Goal: Task Accomplishment & Management: Manage account settings

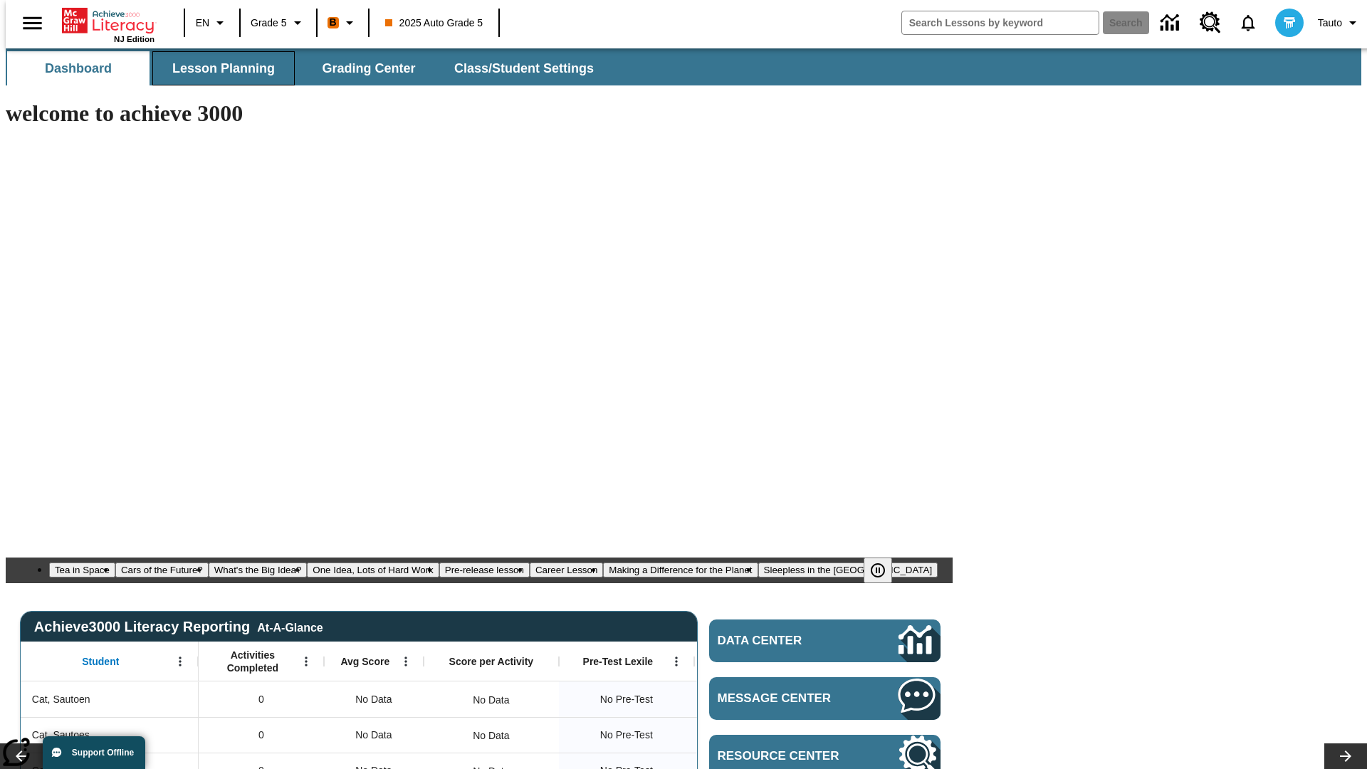
click at [218, 68] on span "Lesson Planning" at bounding box center [223, 69] width 103 height 16
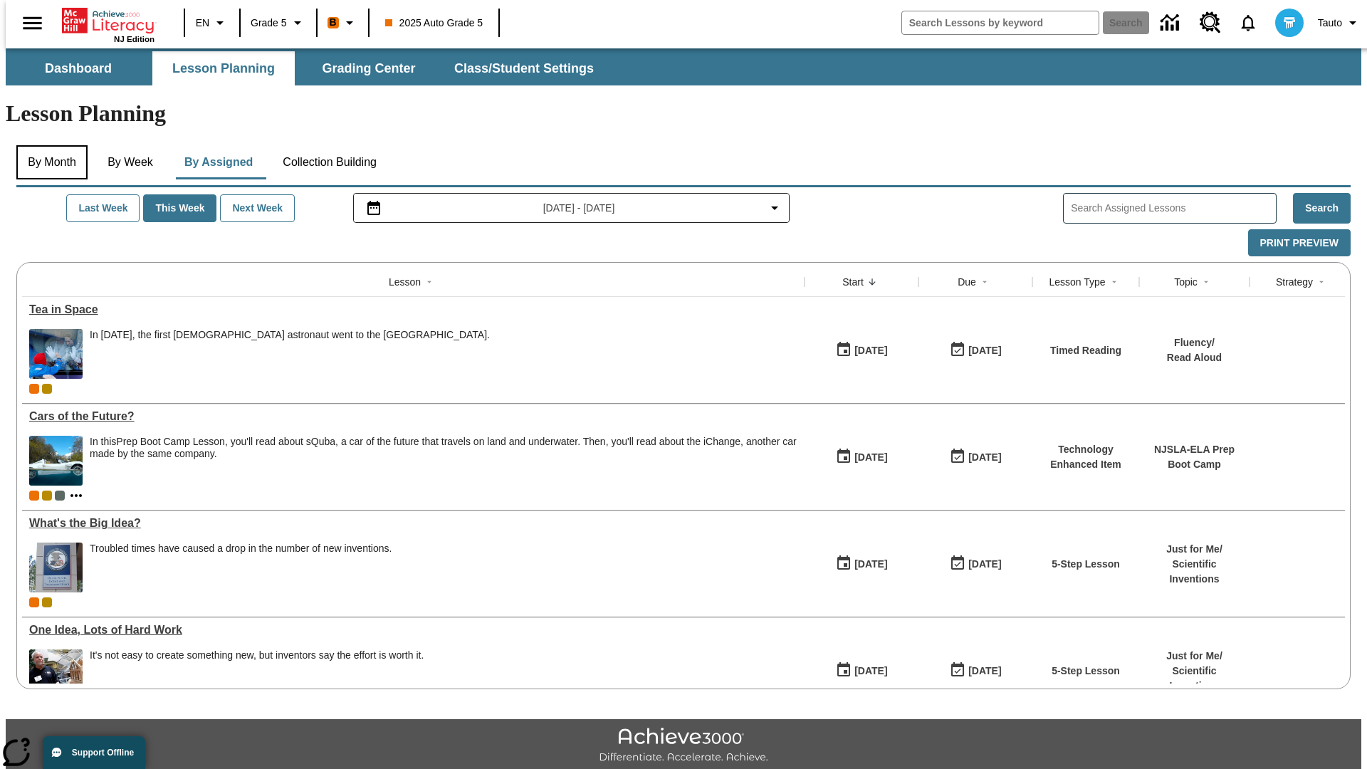
click at [48, 145] on button "By Month" at bounding box center [51, 162] width 71 height 34
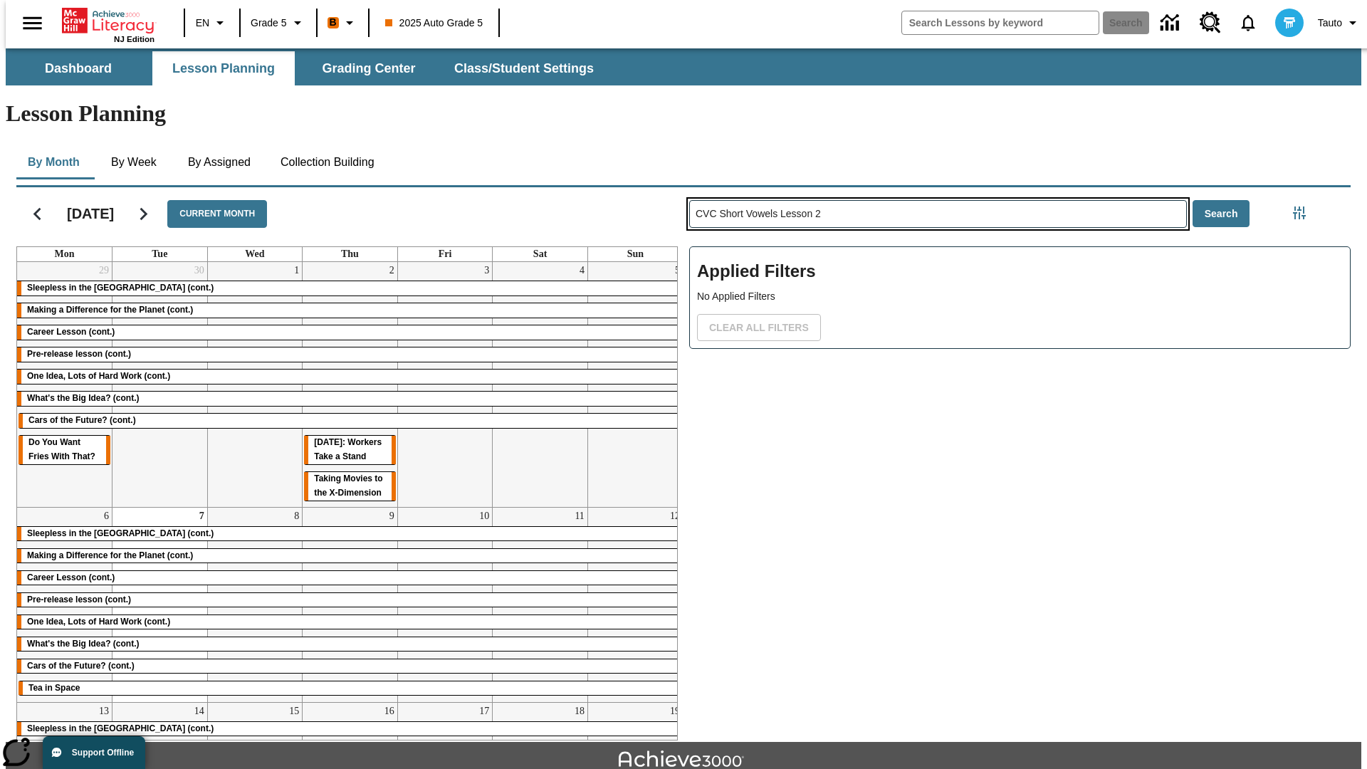
type input "CVC Short Vowels Lesson 2"
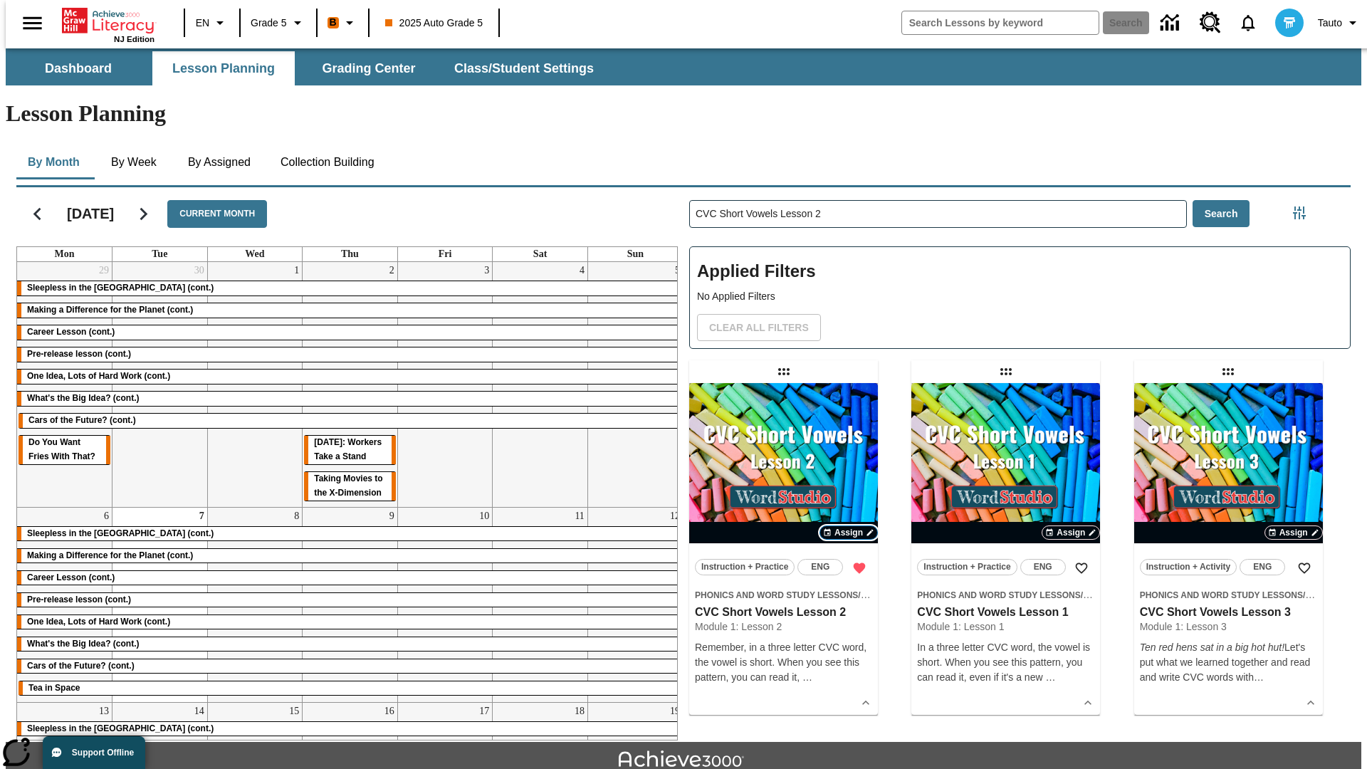
click at [849, 526] on span "Assign" at bounding box center [849, 532] width 28 height 13
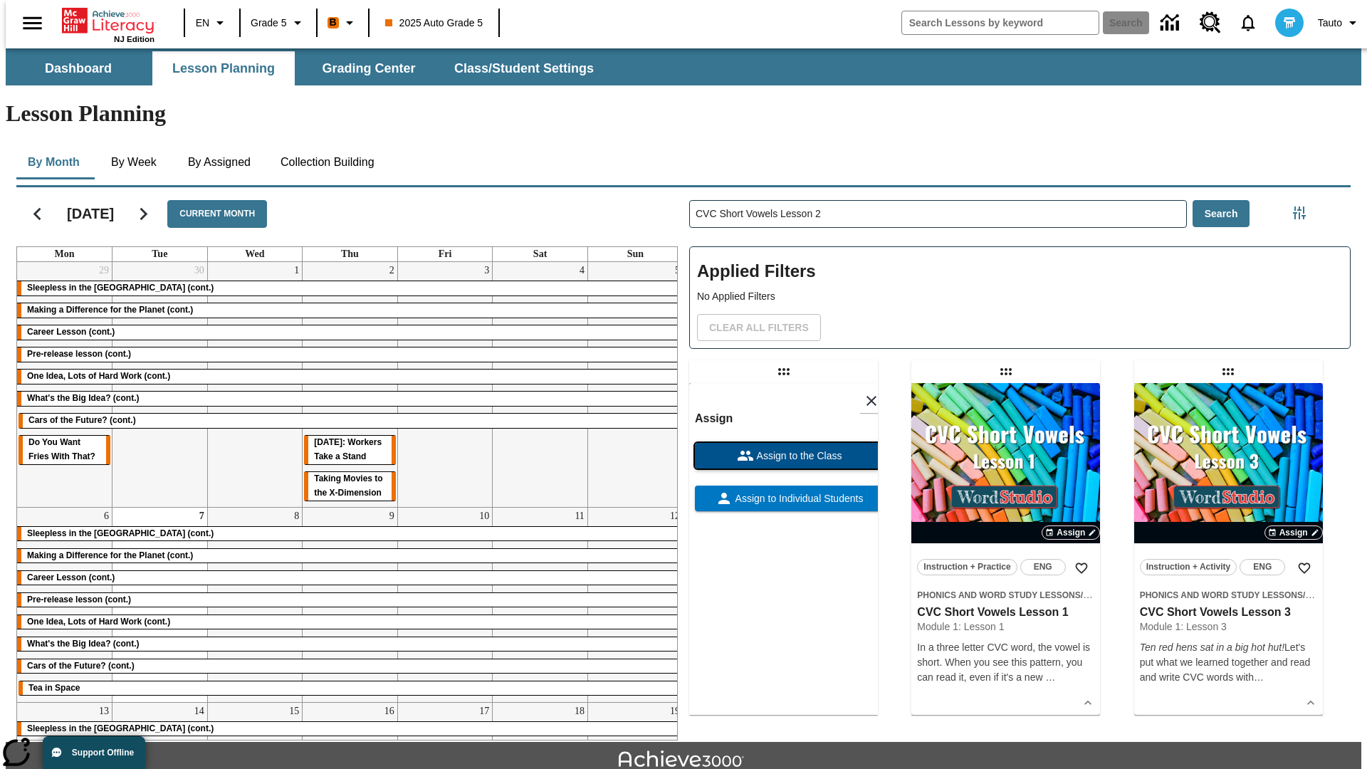
click at [783, 449] on span "Assign to the Class" at bounding box center [798, 456] width 88 height 15
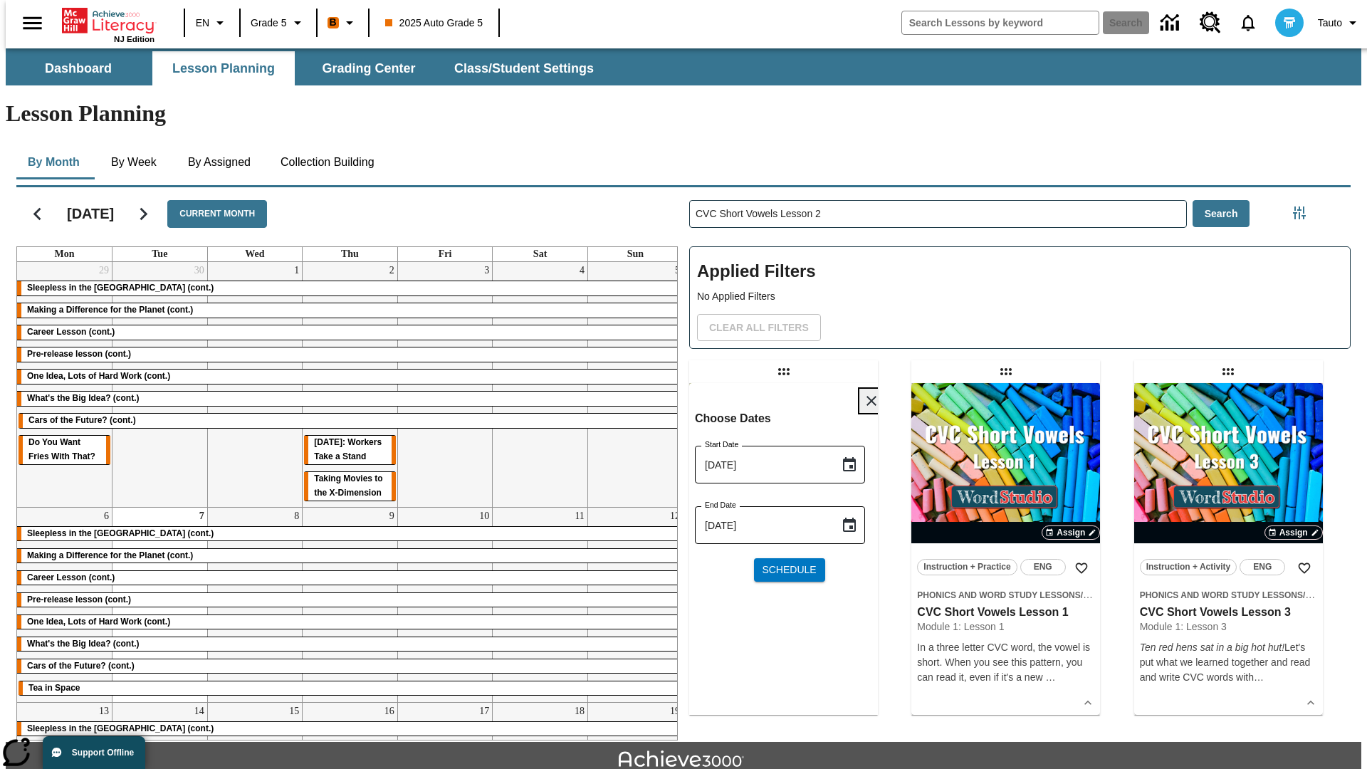
scroll to position [15, 0]
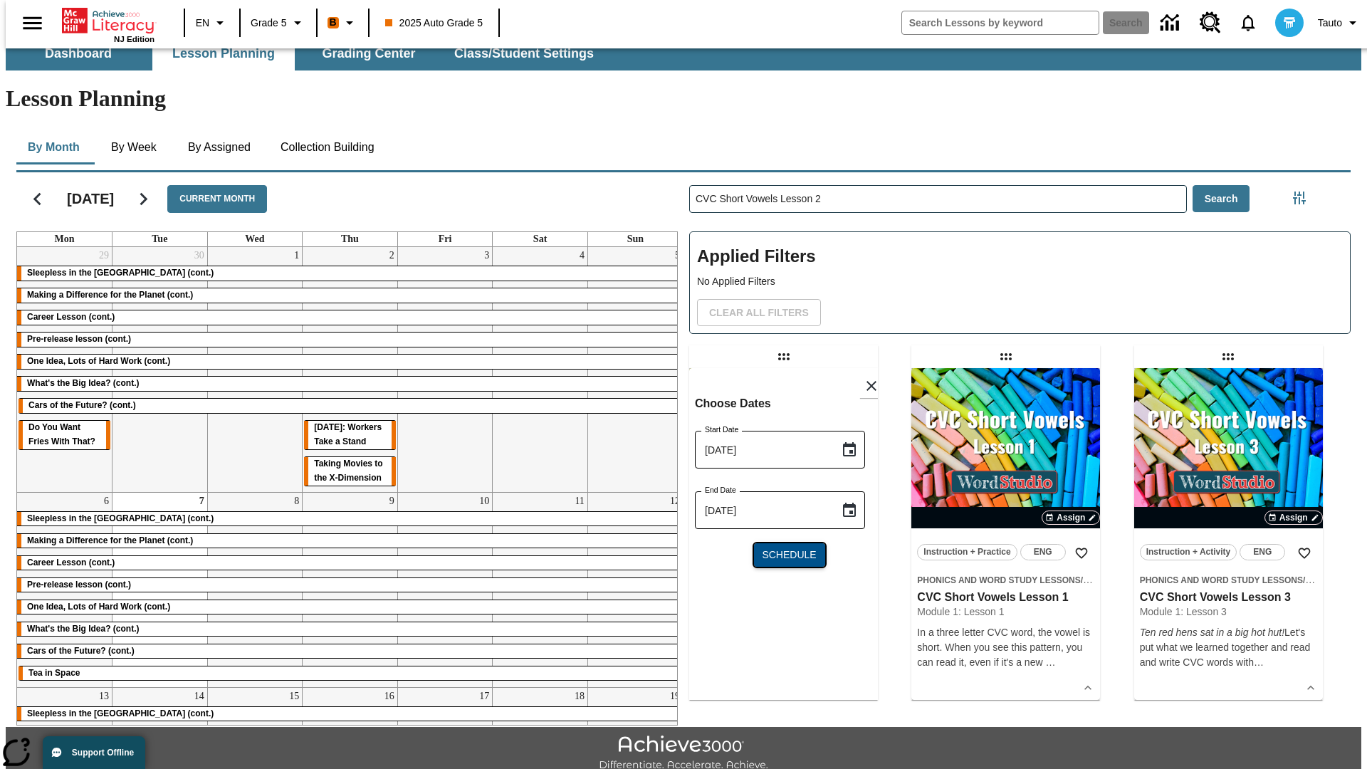
click at [783, 548] on span "Schedule" at bounding box center [789, 555] width 54 height 15
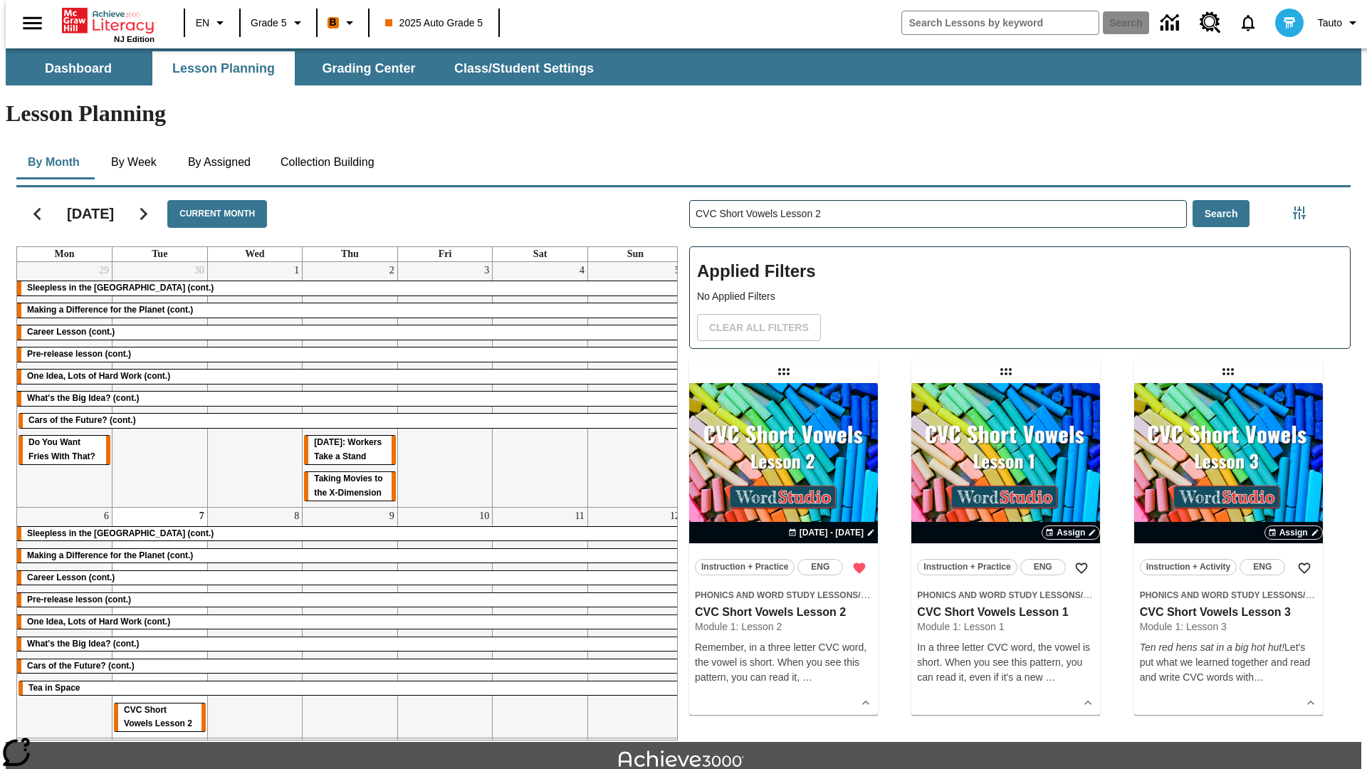
scroll to position [15, 0]
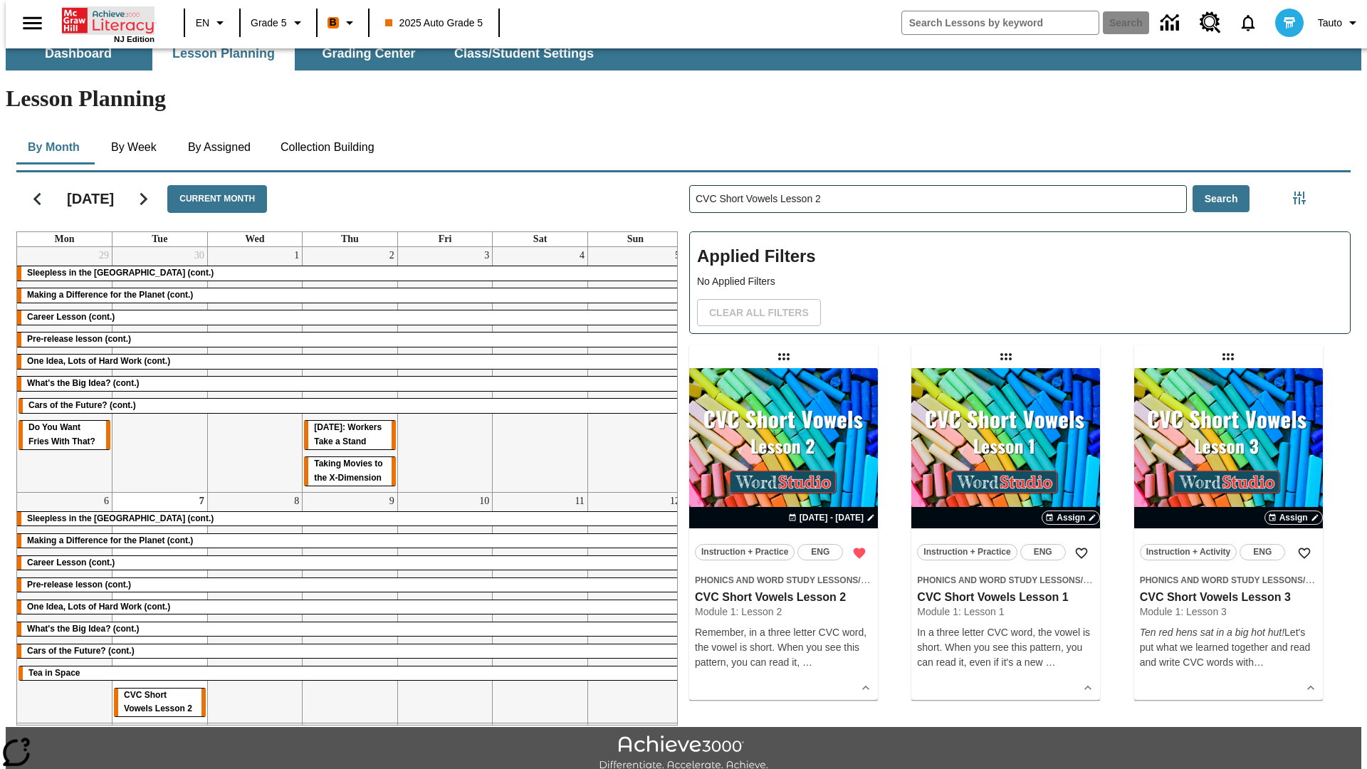
click at [103, 19] on icon "Home" at bounding box center [109, 20] width 95 height 28
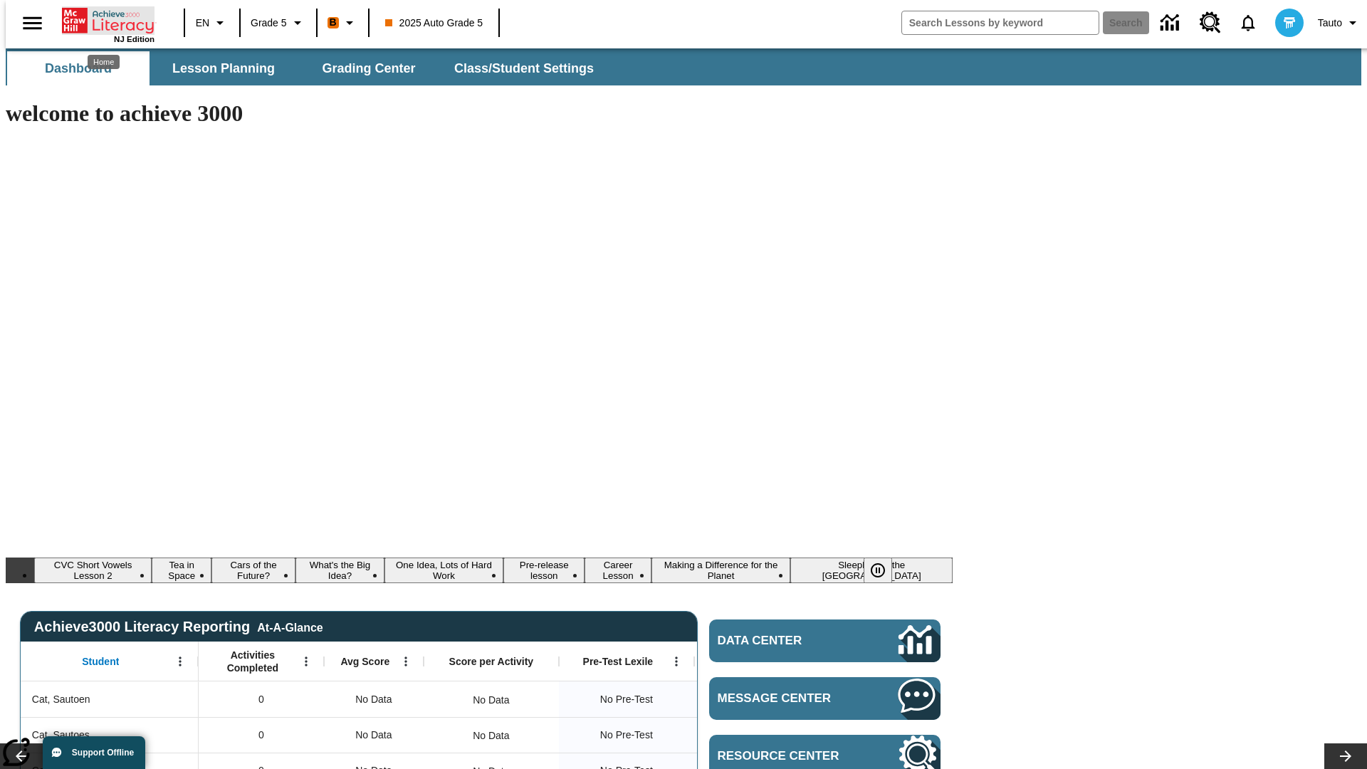
scroll to position [15, 0]
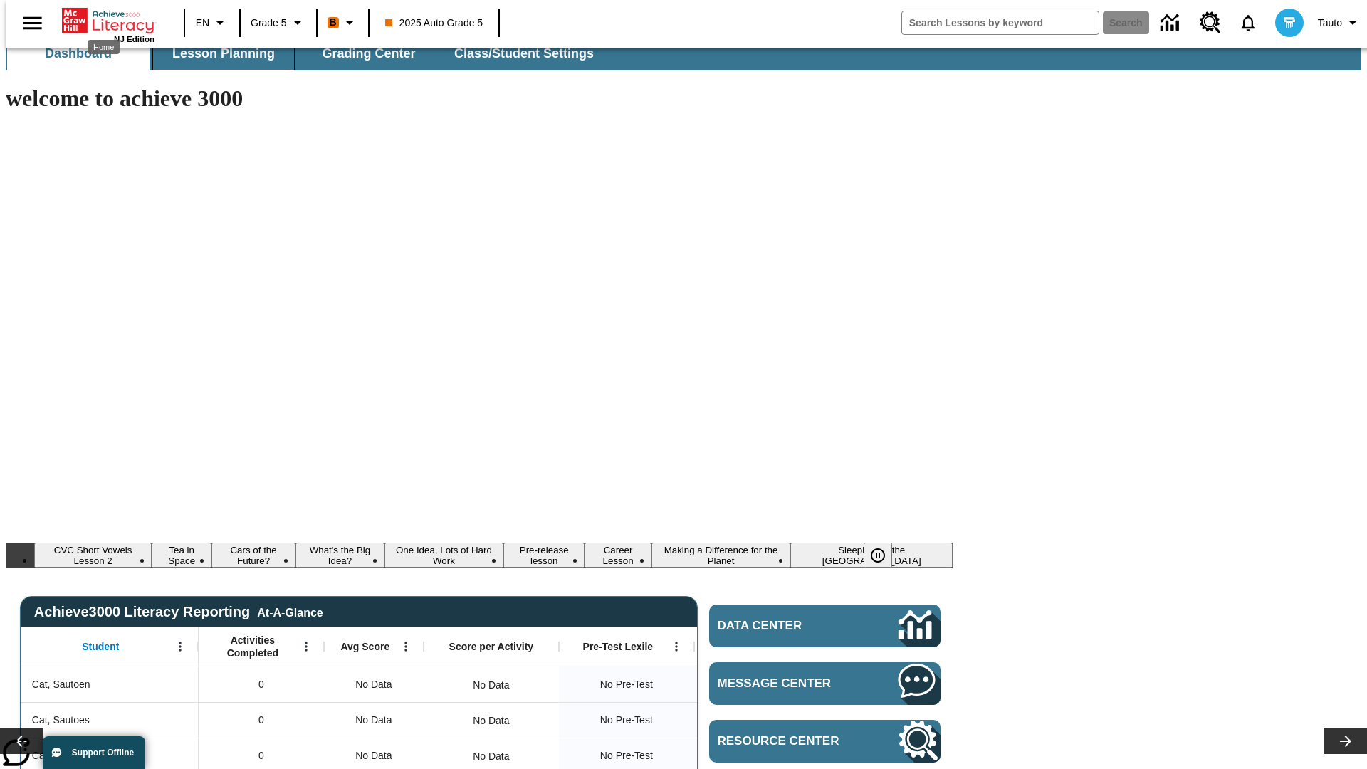
click at [218, 53] on span "Lesson Planning" at bounding box center [223, 54] width 103 height 16
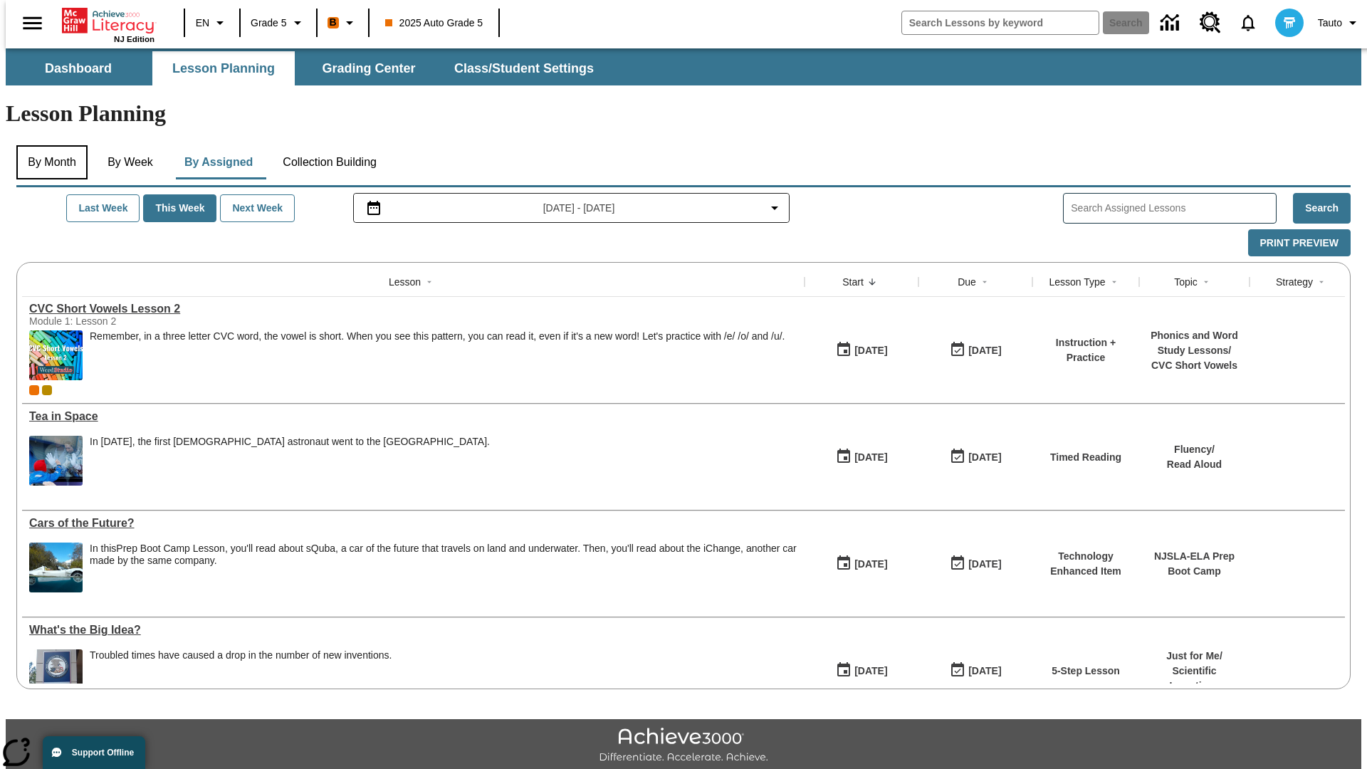
click at [48, 145] on button "By Month" at bounding box center [51, 162] width 71 height 34
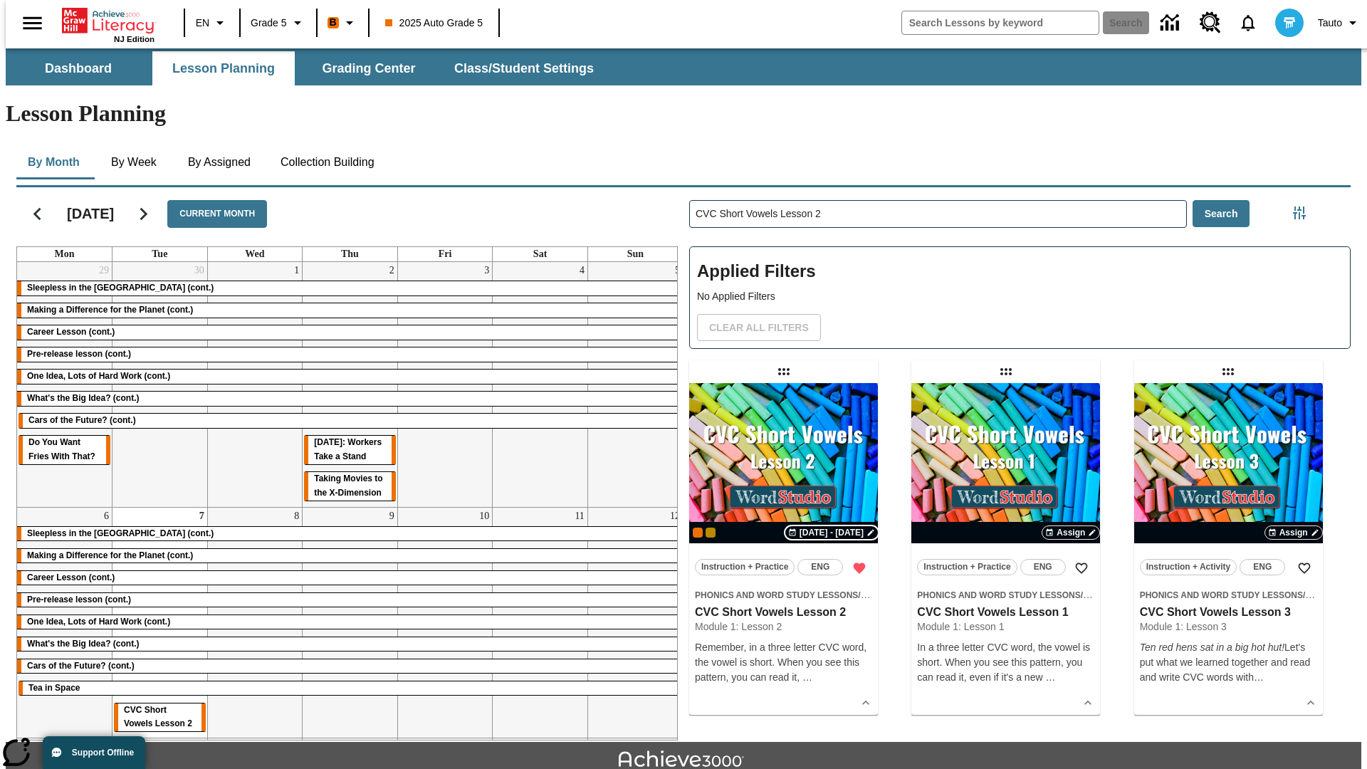
click at [833, 526] on span "[DATE] - [DATE]" at bounding box center [832, 532] width 64 height 13
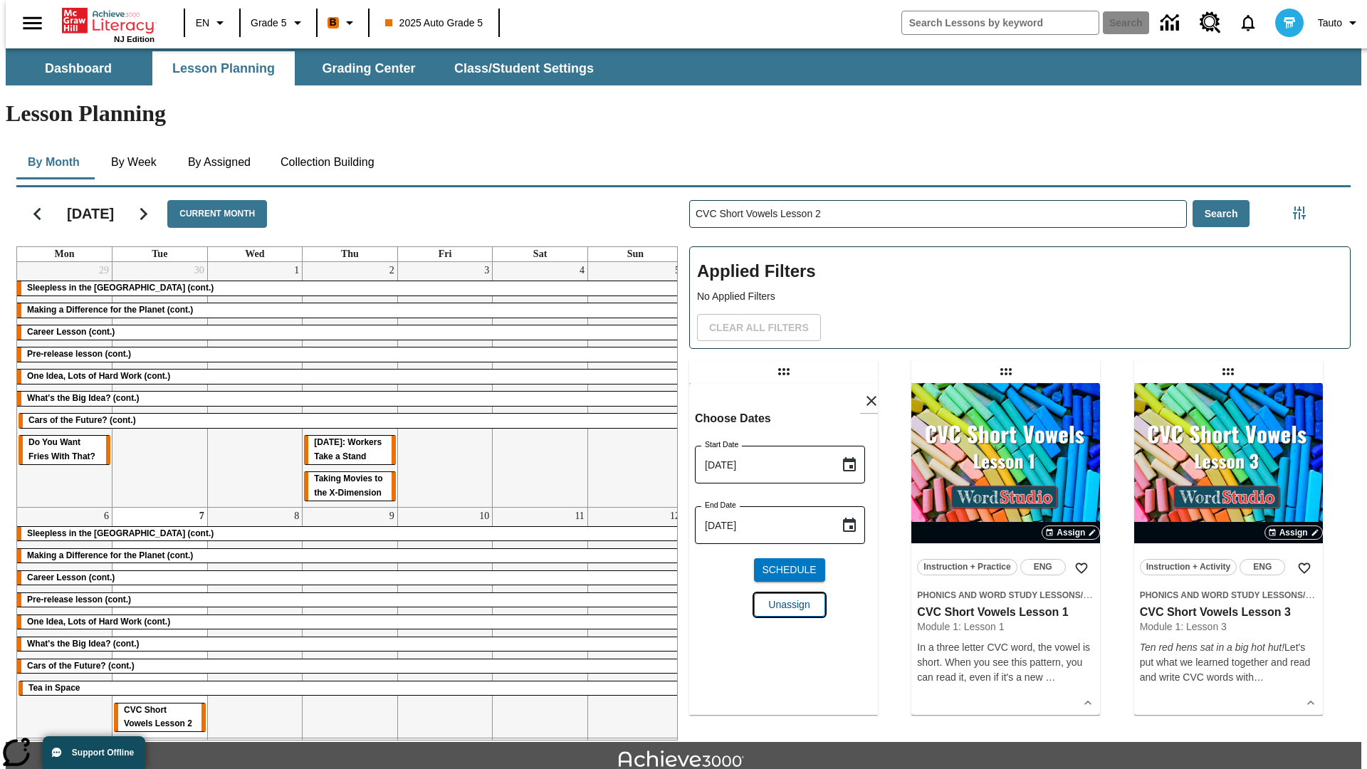
click at [783, 597] on span "Unassign" at bounding box center [788, 604] width 41 height 15
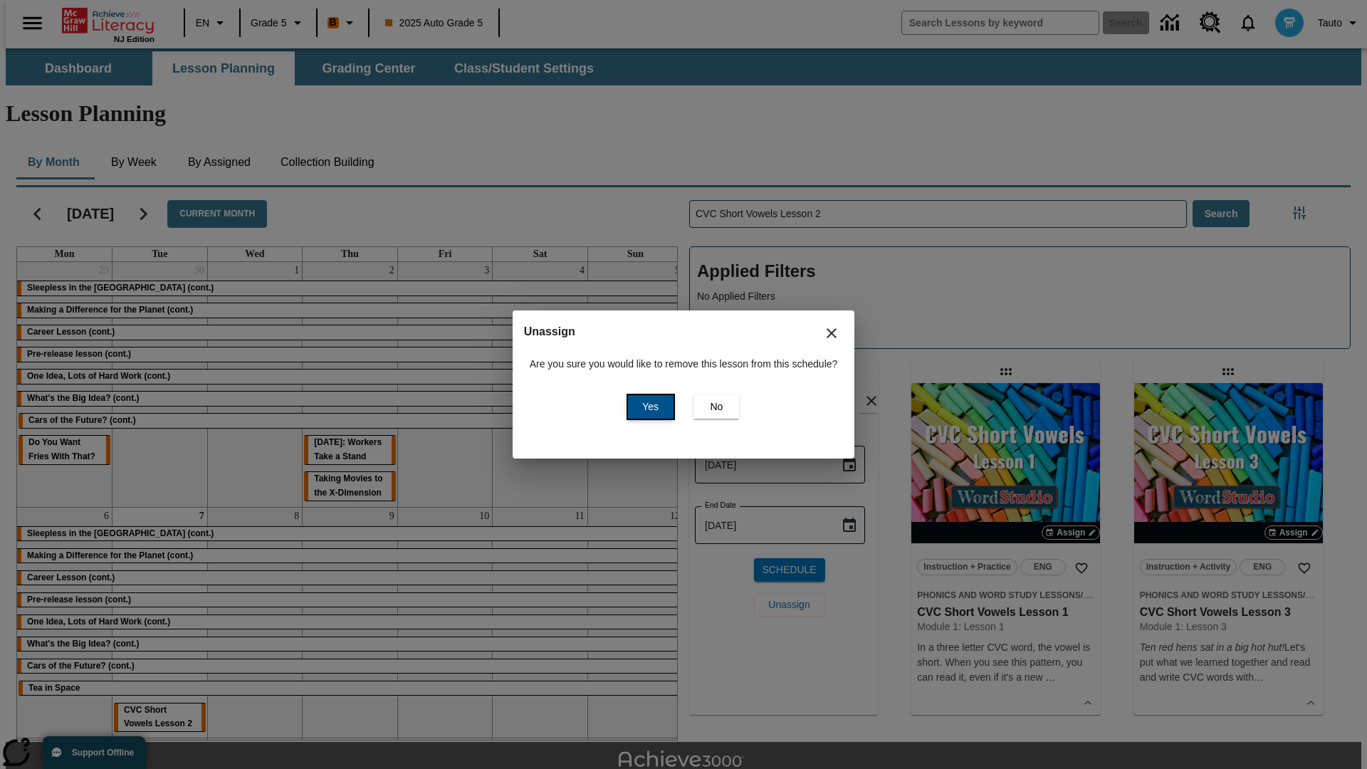
click at [648, 407] on span "Yes" at bounding box center [650, 407] width 16 height 15
